Goal: Information Seeking & Learning: Find specific fact

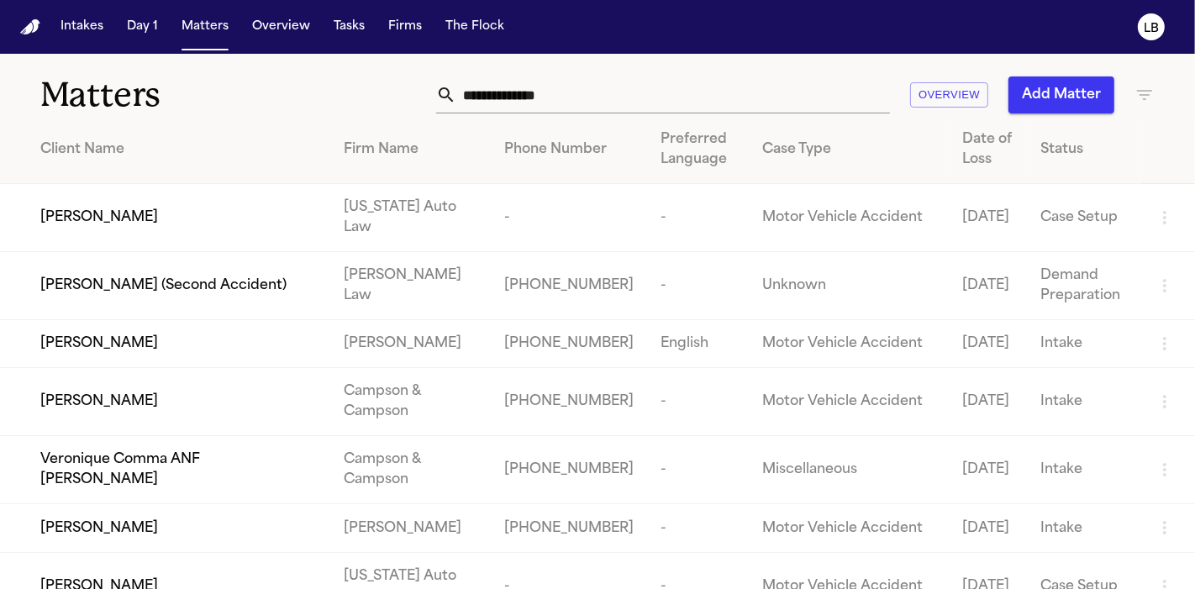
click at [690, 103] on input "text" at bounding box center [673, 94] width 434 height 37
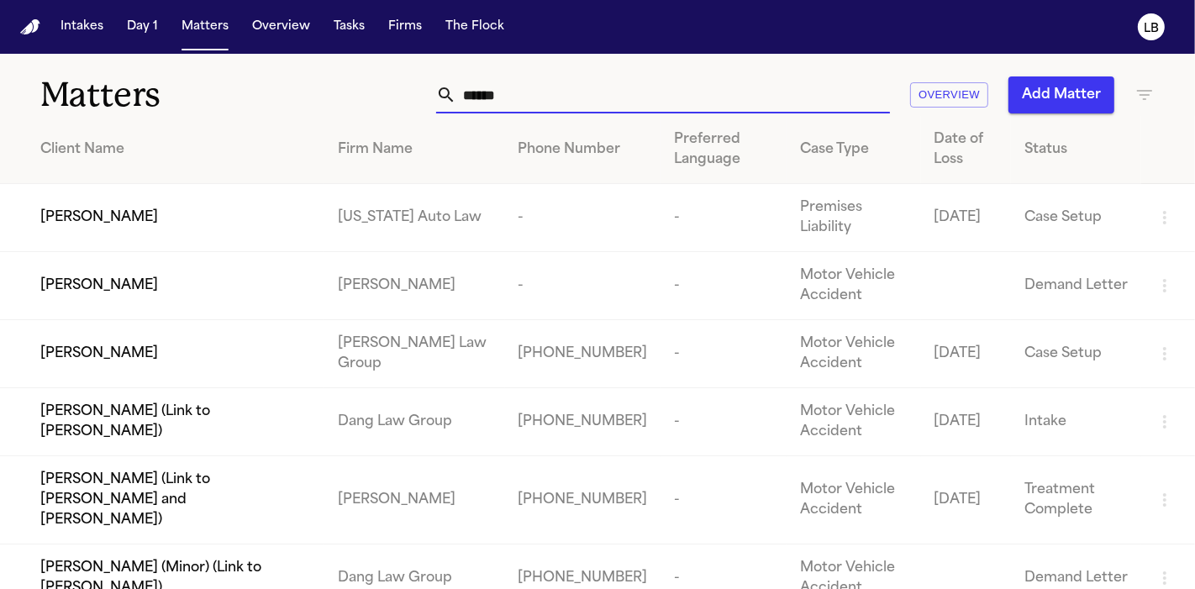
type input "******"
click at [134, 211] on span "[PERSON_NAME]" at bounding box center [99, 218] width 118 height 20
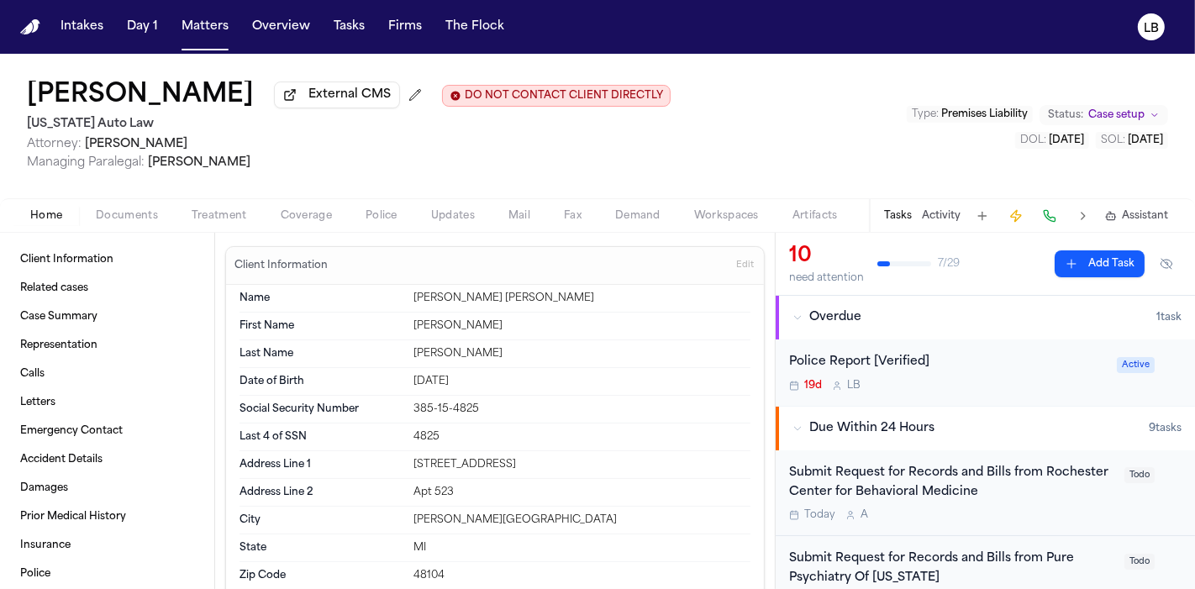
click at [134, 211] on span "Documents" at bounding box center [127, 215] width 62 height 13
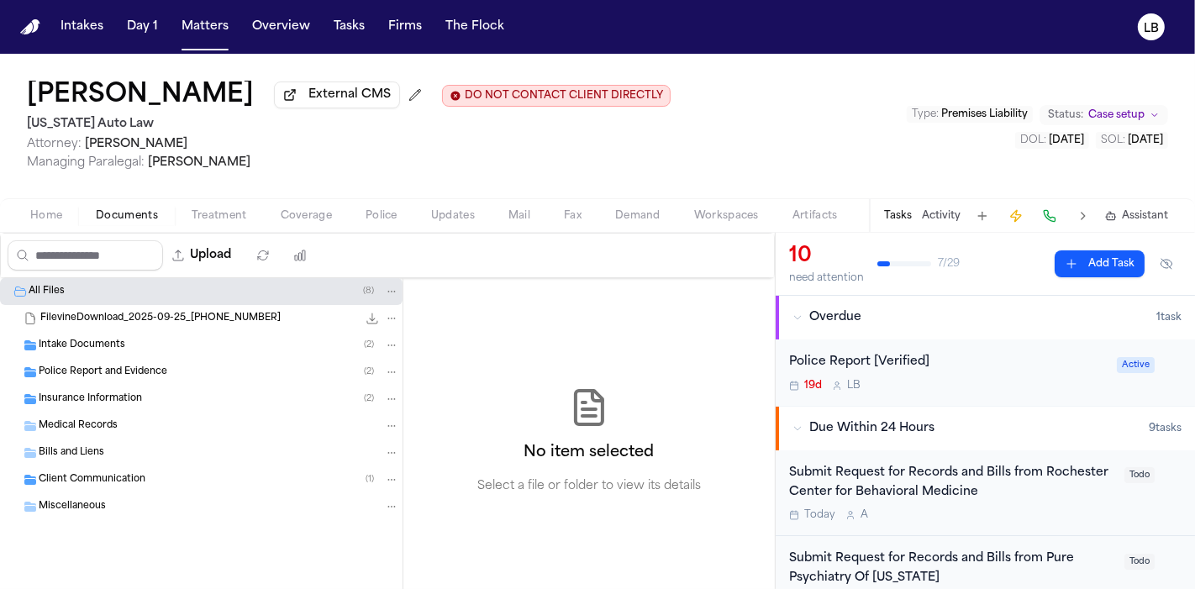
click at [157, 362] on div "Police Report and Evidence ( 2 )" at bounding box center [201, 372] width 402 height 27
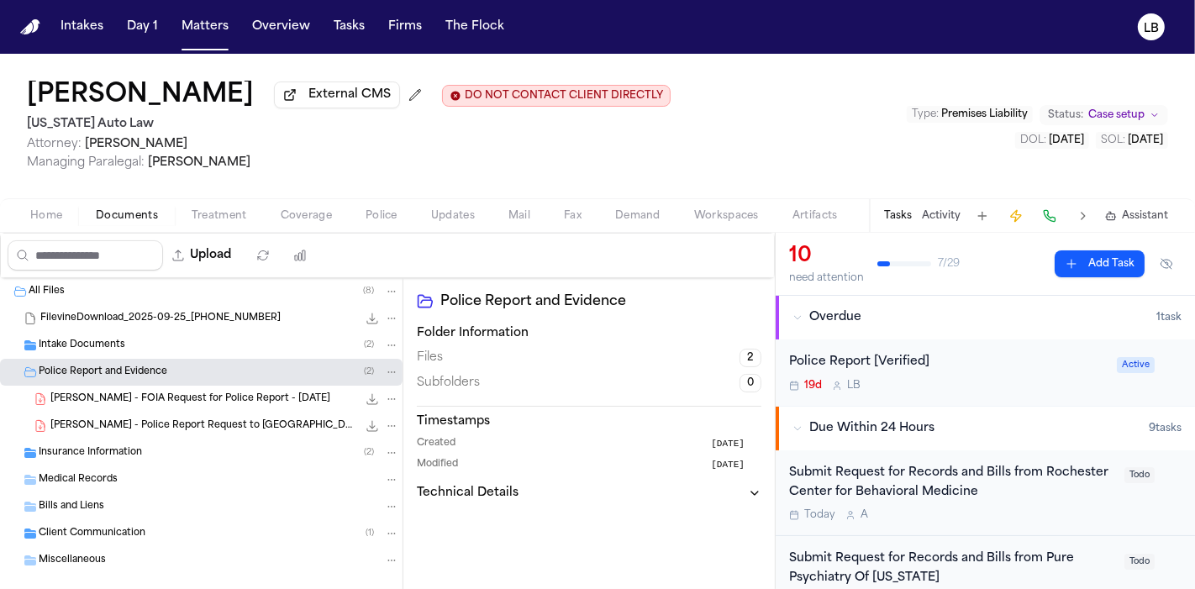
click at [179, 402] on span "[PERSON_NAME] - FOIA Request for Police Report - [DATE]" at bounding box center [190, 399] width 280 height 14
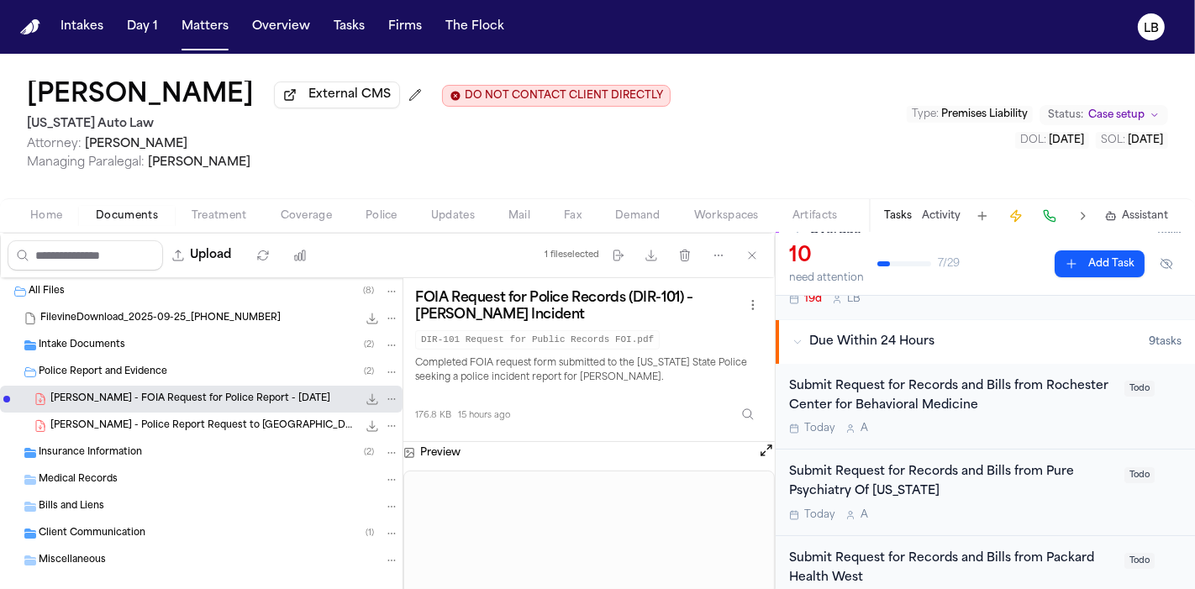
scroll to position [187, 0]
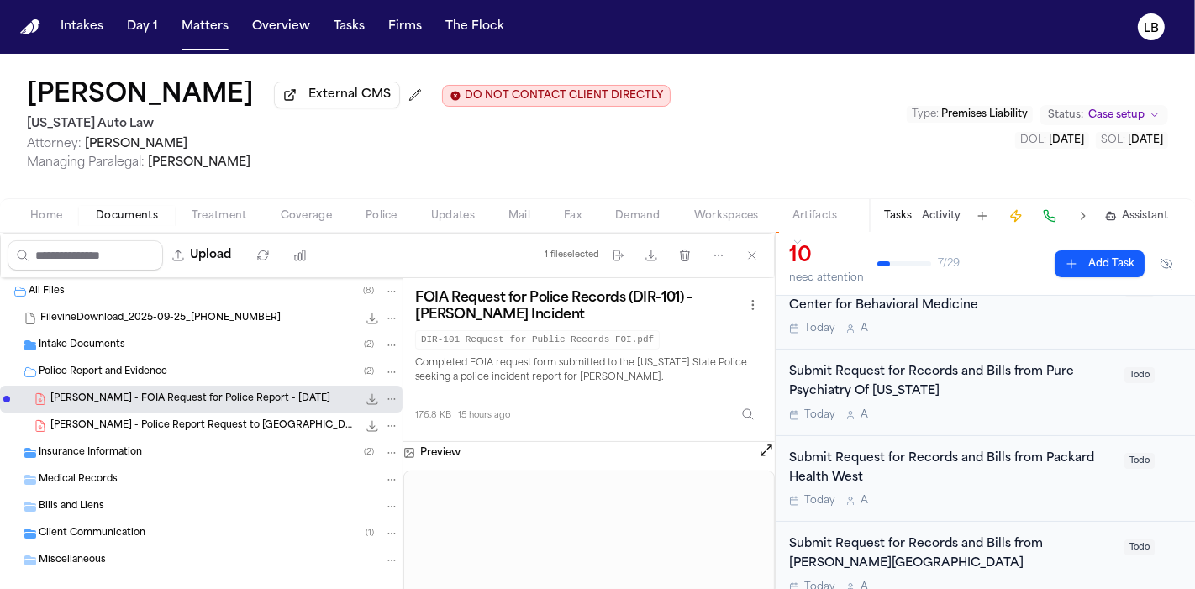
click at [215, 421] on span "[PERSON_NAME] - Police Report Request to [GEOGRAPHIC_DATA] - [DATE]" at bounding box center [203, 426] width 307 height 14
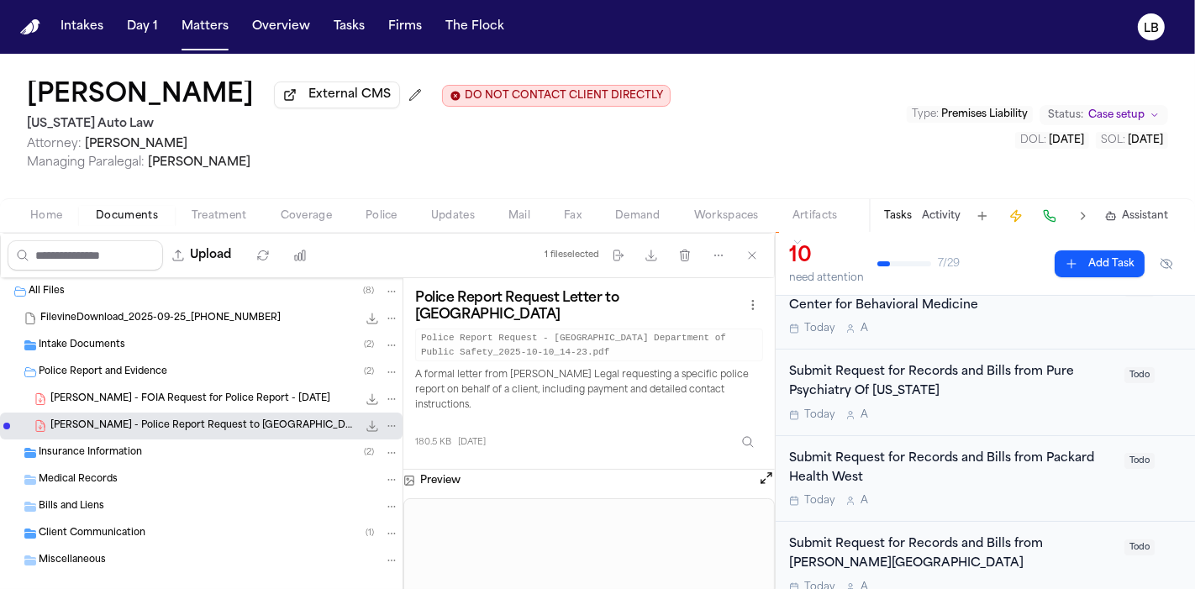
click at [222, 392] on span "[PERSON_NAME] - FOIA Request for Police Report - [DATE]" at bounding box center [190, 399] width 280 height 14
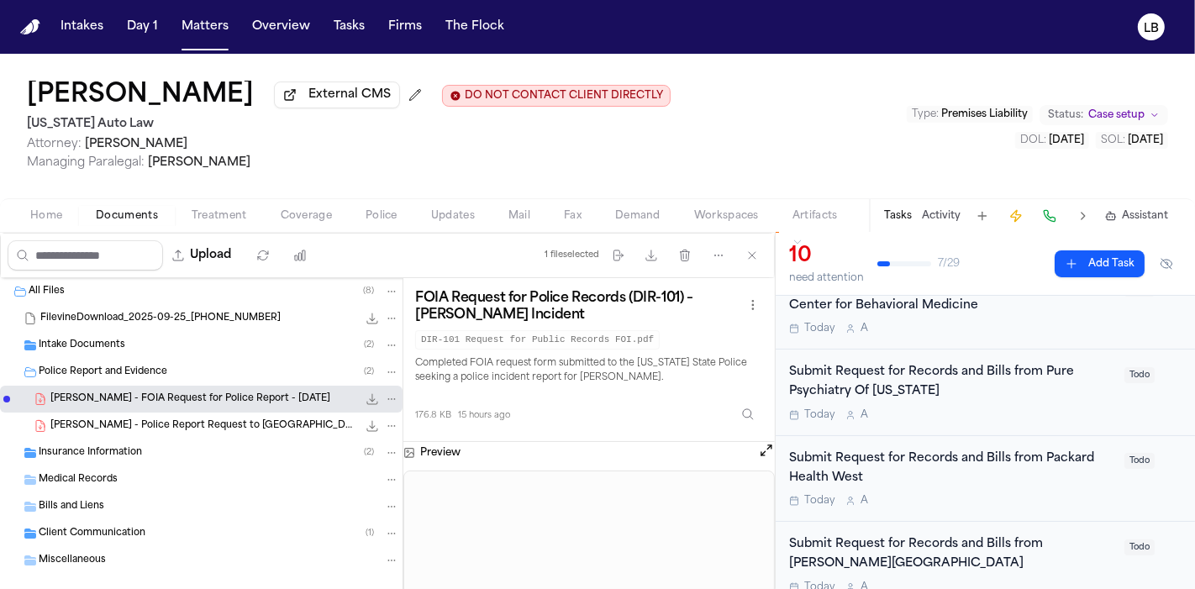
click at [55, 210] on span "Home" at bounding box center [46, 215] width 32 height 13
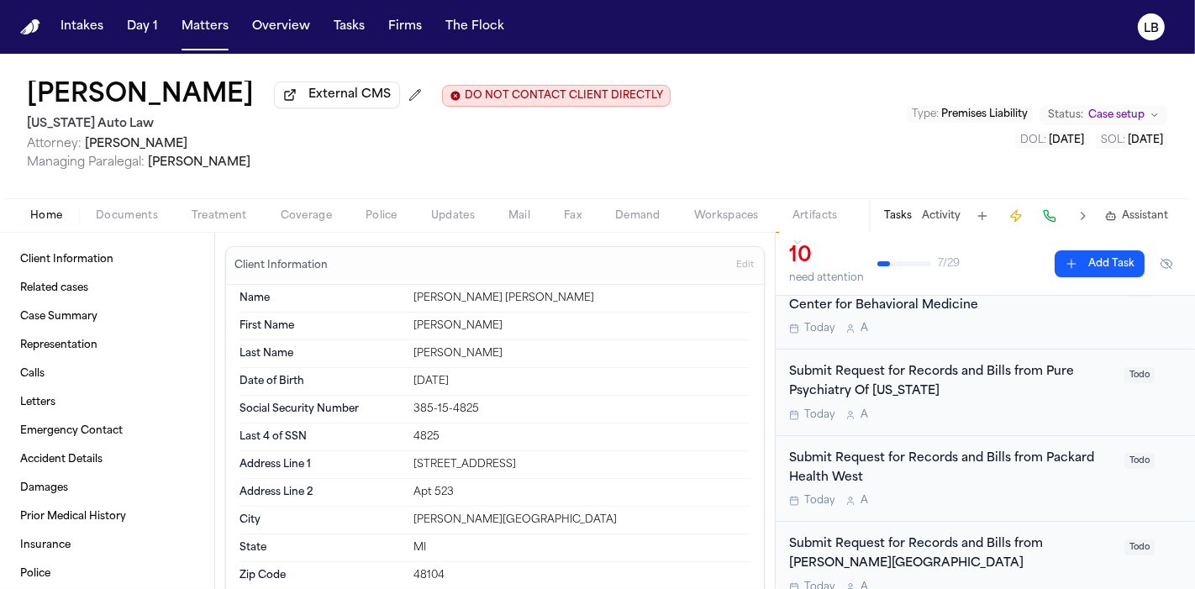
click at [442, 376] on div "[DATE]" at bounding box center [581, 381] width 337 height 13
copy div "[DATE]"
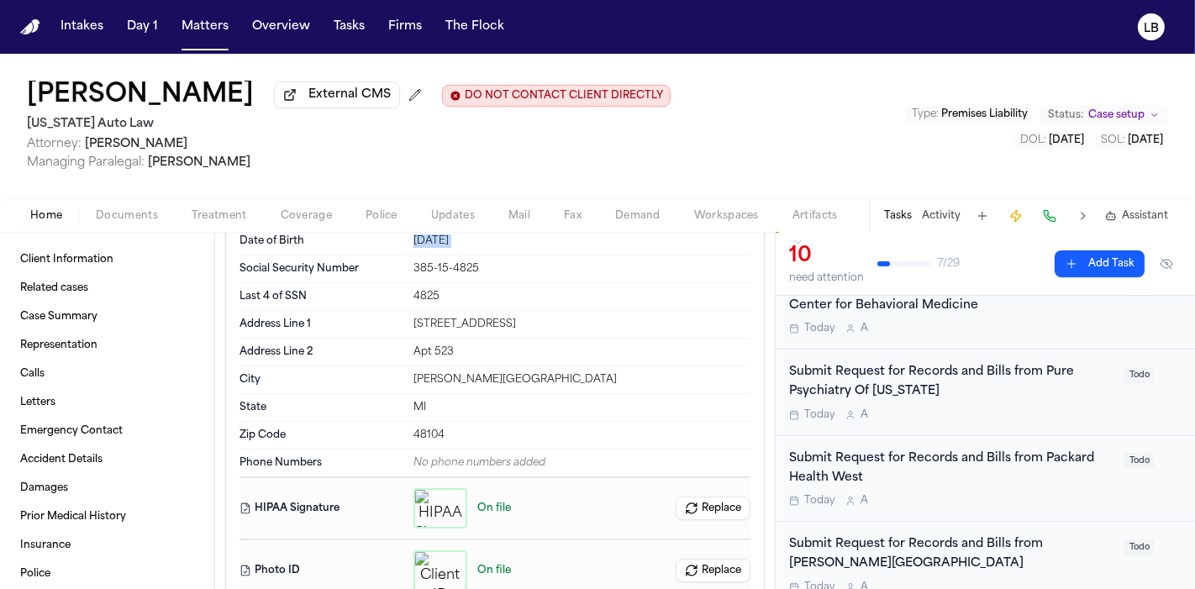
scroll to position [187, 0]
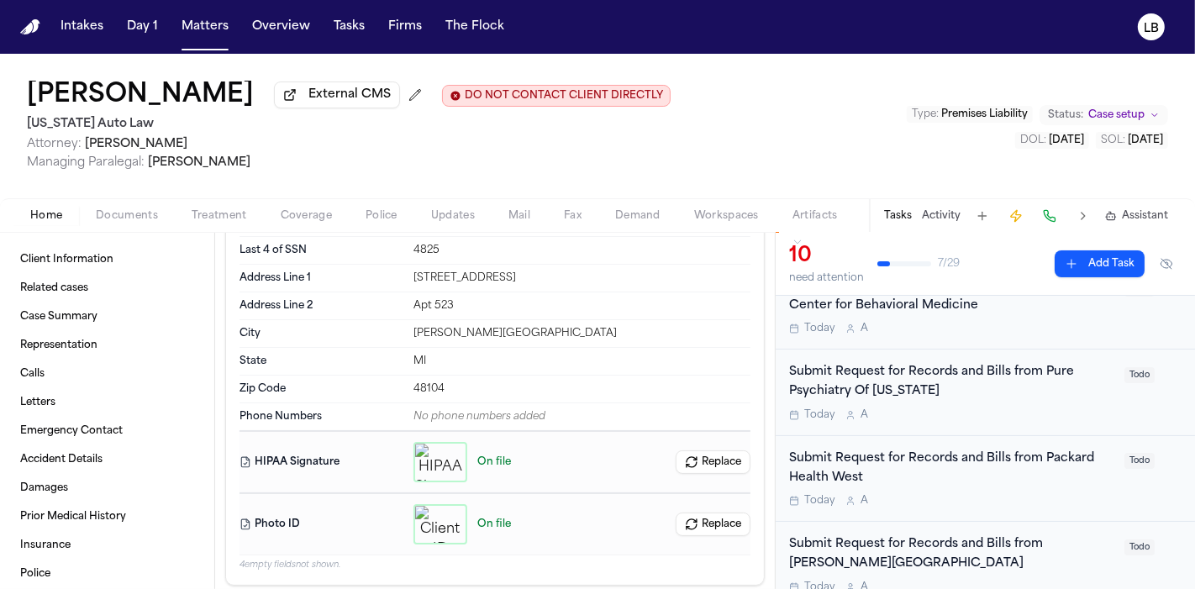
click at [434, 523] on icon "button" at bounding box center [440, 524] width 13 height 13
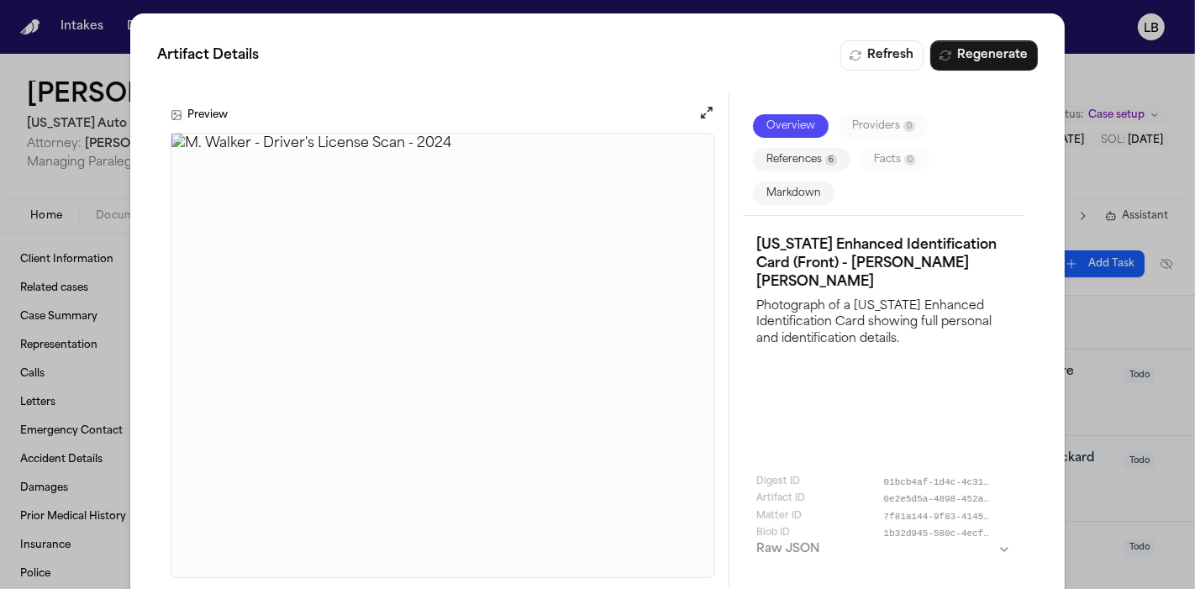
click at [386, 338] on img at bounding box center [442, 356] width 543 height 444
click at [1124, 55] on div "Artifact Details Refresh Regenerate Preview Overview Providers 0 References 6 F…" at bounding box center [597, 316] width 1195 height 632
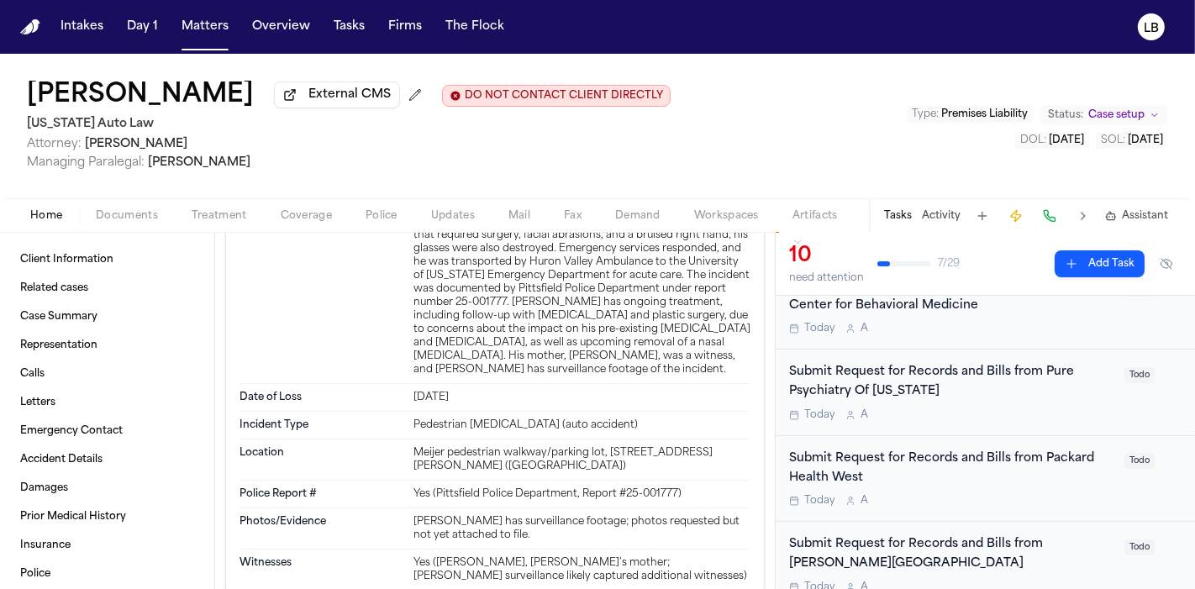
scroll to position [1586, 0]
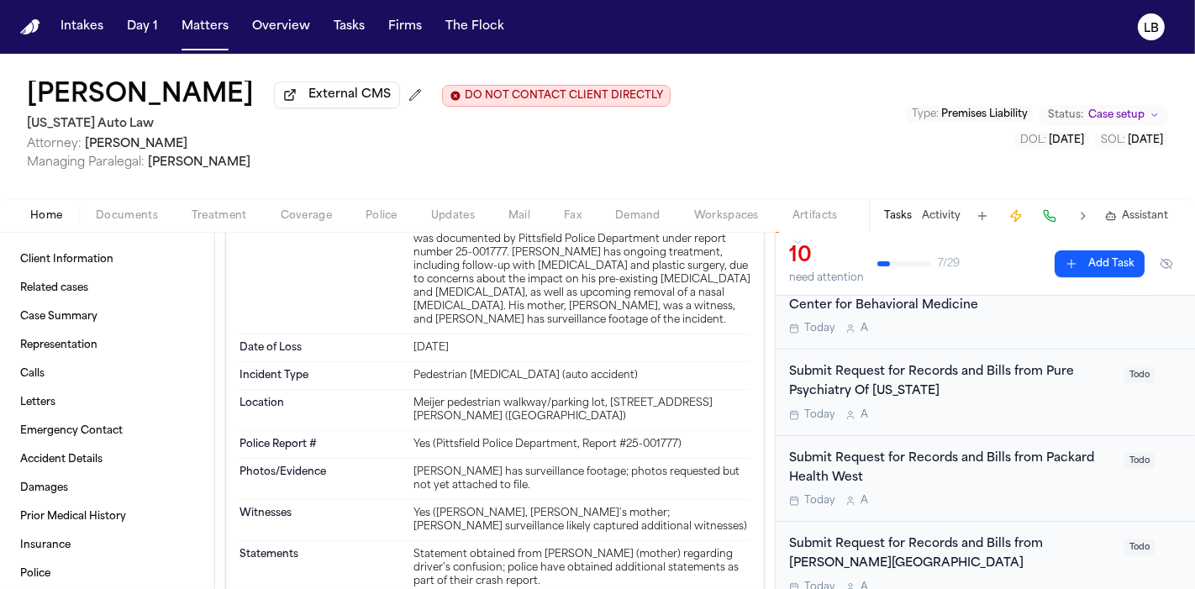
click at [482, 397] on div "Meijer pedestrian walkway/parking lot, [STREET_ADDRESS][PERSON_NAME] ([GEOGRAPH…" at bounding box center [581, 410] width 337 height 27
click at [488, 397] on div "Meijer pedestrian walkway/parking lot, [STREET_ADDRESS][PERSON_NAME] ([GEOGRAPH…" at bounding box center [581, 410] width 337 height 27
click at [486, 397] on div "Meijer pedestrian walkway/parking lot, [STREET_ADDRESS][PERSON_NAME] ([GEOGRAPH…" at bounding box center [581, 410] width 337 height 27
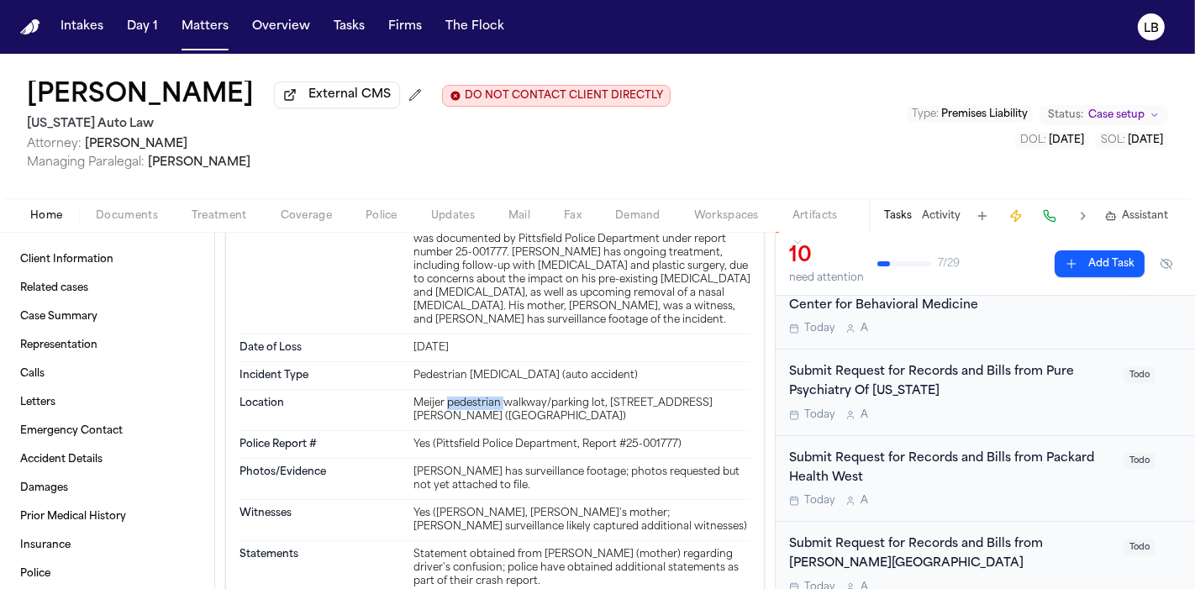
click at [486, 397] on div "Meijer pedestrian walkway/parking lot, [STREET_ADDRESS][PERSON_NAME] ([GEOGRAPH…" at bounding box center [581, 410] width 337 height 27
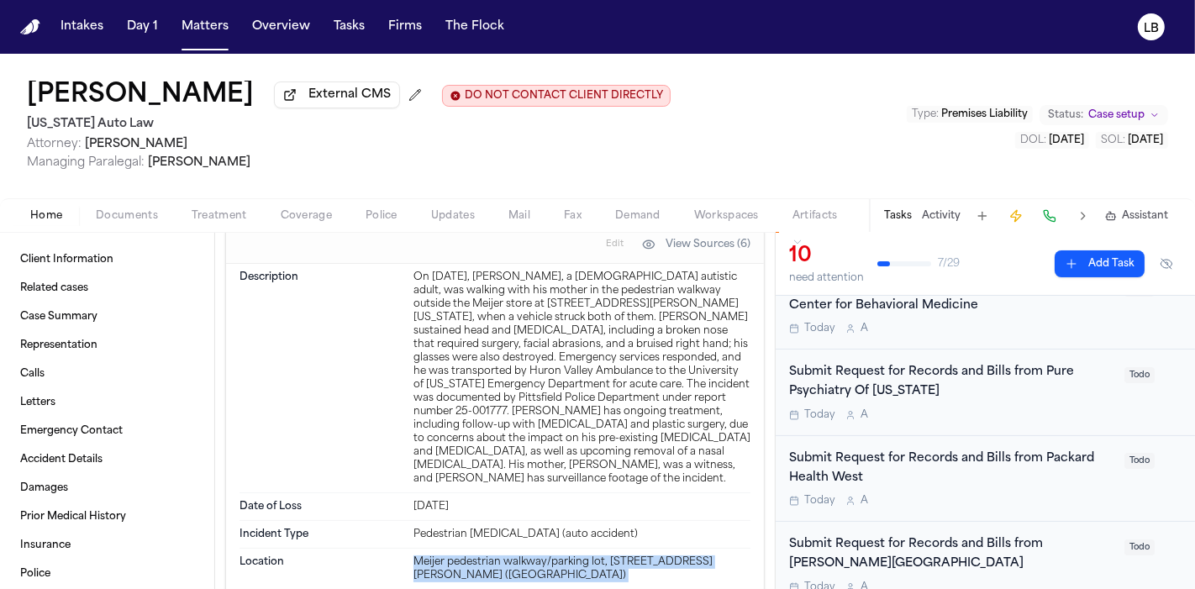
scroll to position [1400, 0]
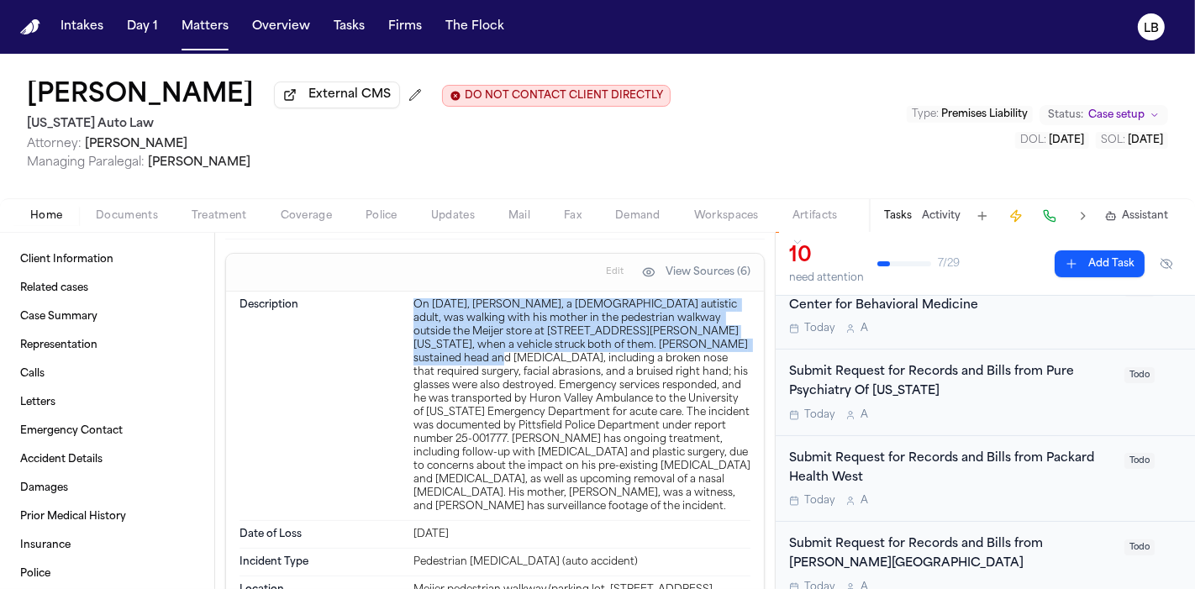
drag, startPoint x: 407, startPoint y: 276, endPoint x: 690, endPoint y: 318, distance: 285.3
click at [690, 318] on div "Description On [DATE], [PERSON_NAME], a [DEMOGRAPHIC_DATA] autistic adult, was …" at bounding box center [494, 406] width 511 height 229
copy div "On [DATE], [PERSON_NAME], a [DEMOGRAPHIC_DATA] autistic adult, was walking with…"
